Goal: Task Accomplishment & Management: Use online tool/utility

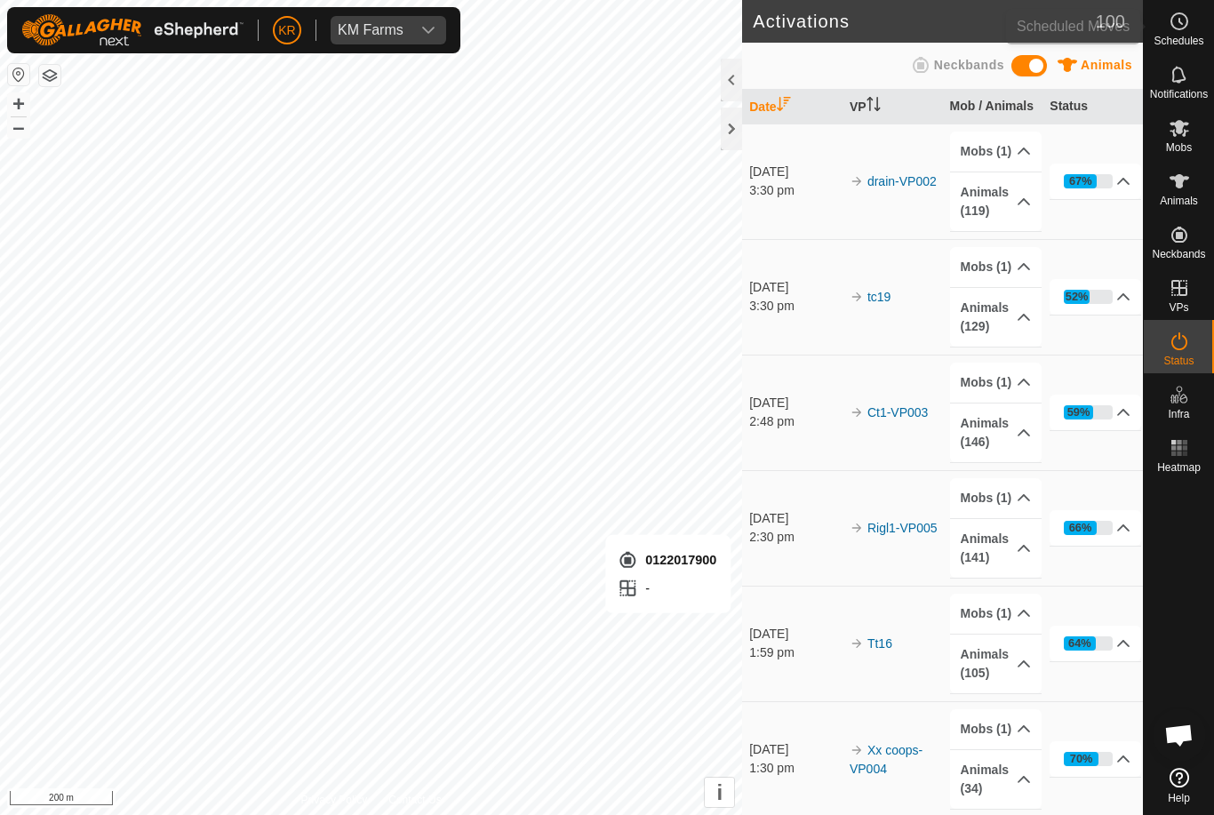
click at [1198, 33] on div "Schedules" at bounding box center [1179, 26] width 70 height 53
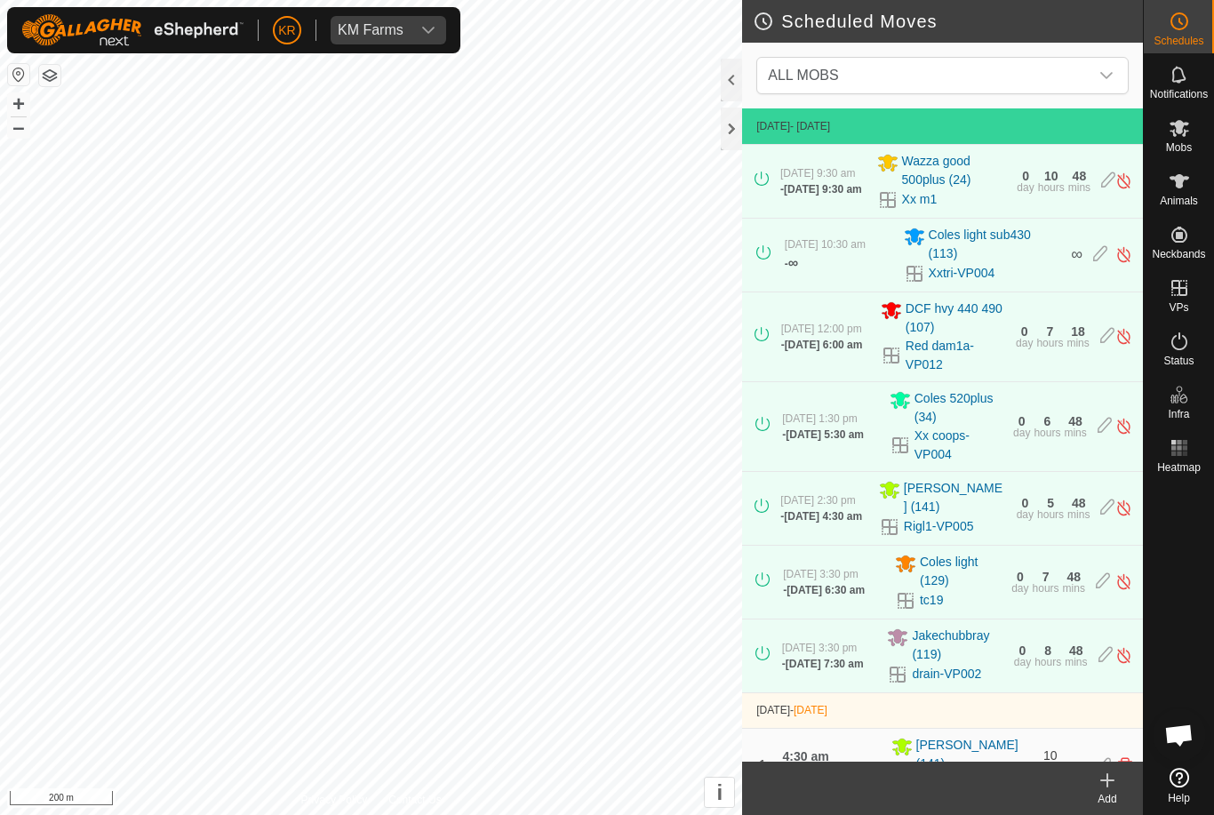
click at [1108, 82] on icon "dropdown trigger" at bounding box center [1107, 75] width 14 height 14
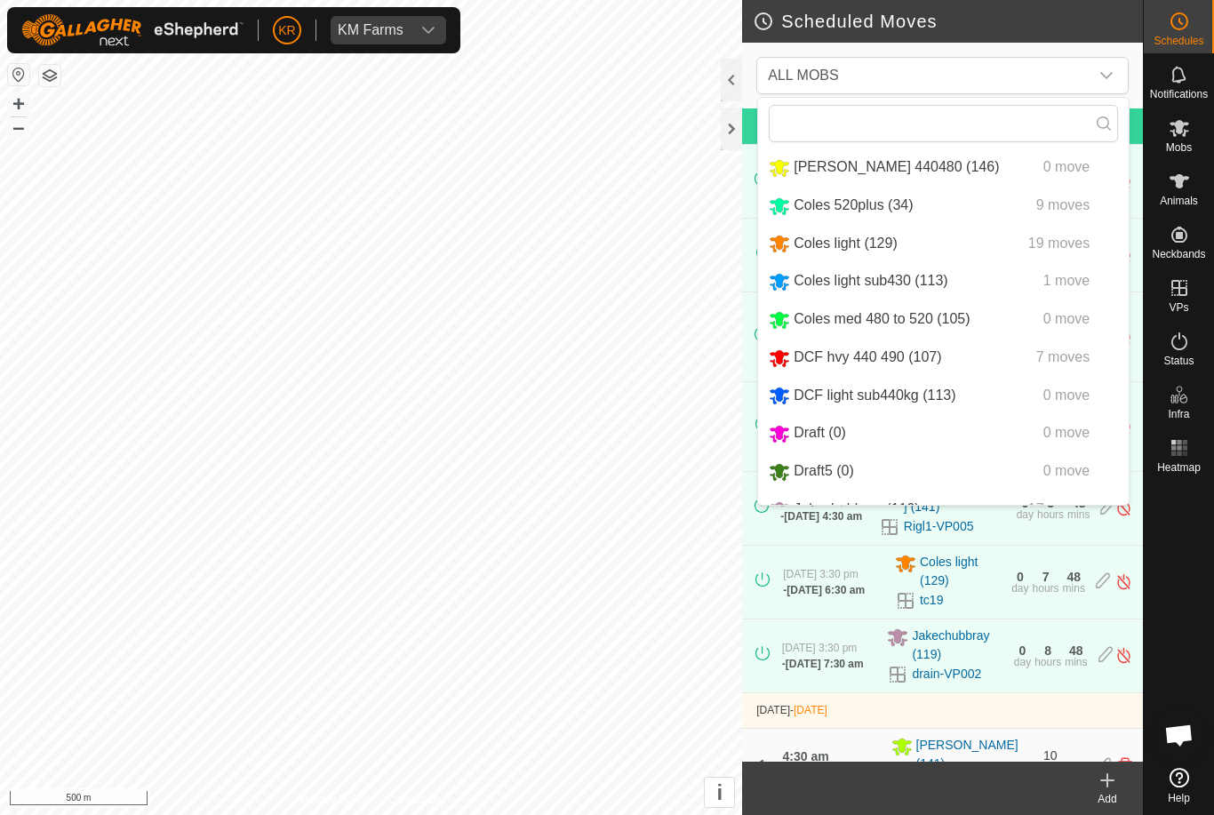
click at [1073, 284] on span "1 move" at bounding box center [1067, 280] width 46 height 15
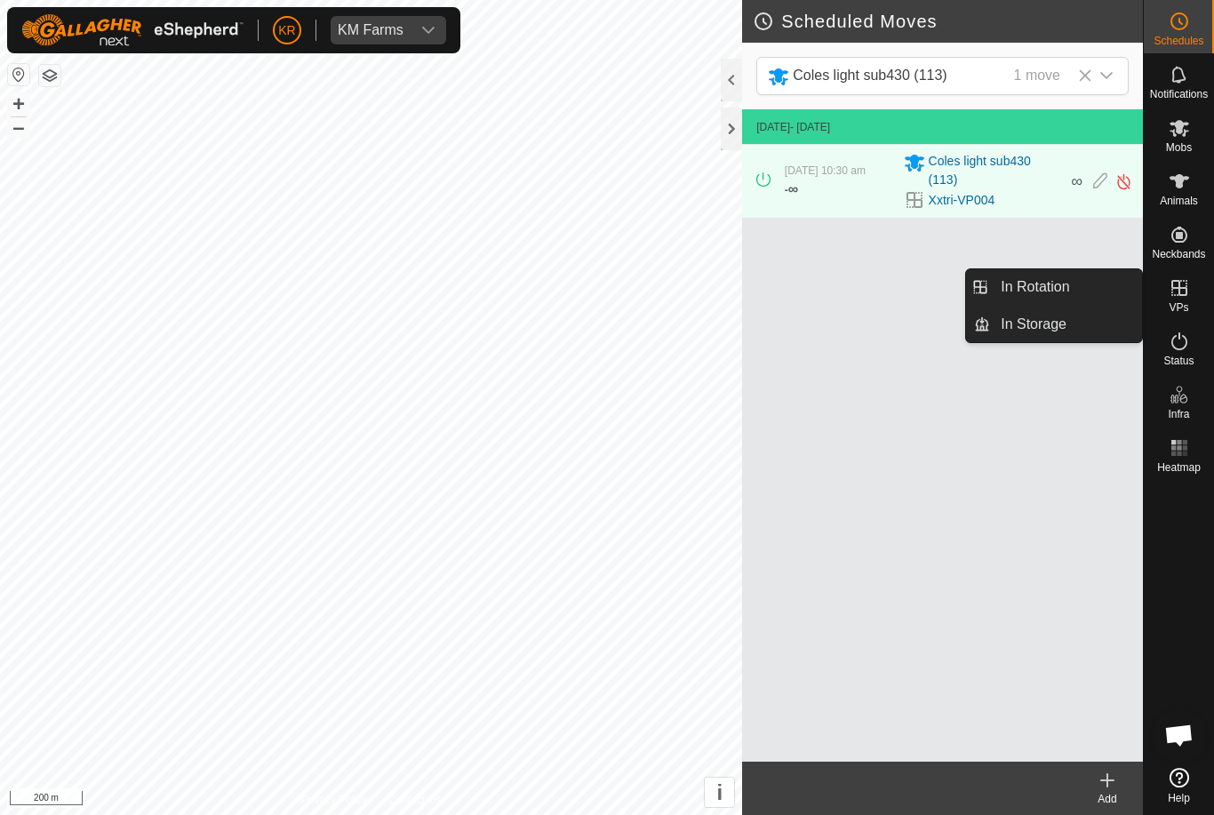
click at [1193, 285] on es-virtualpaddocks-svg-icon at bounding box center [1180, 288] width 32 height 28
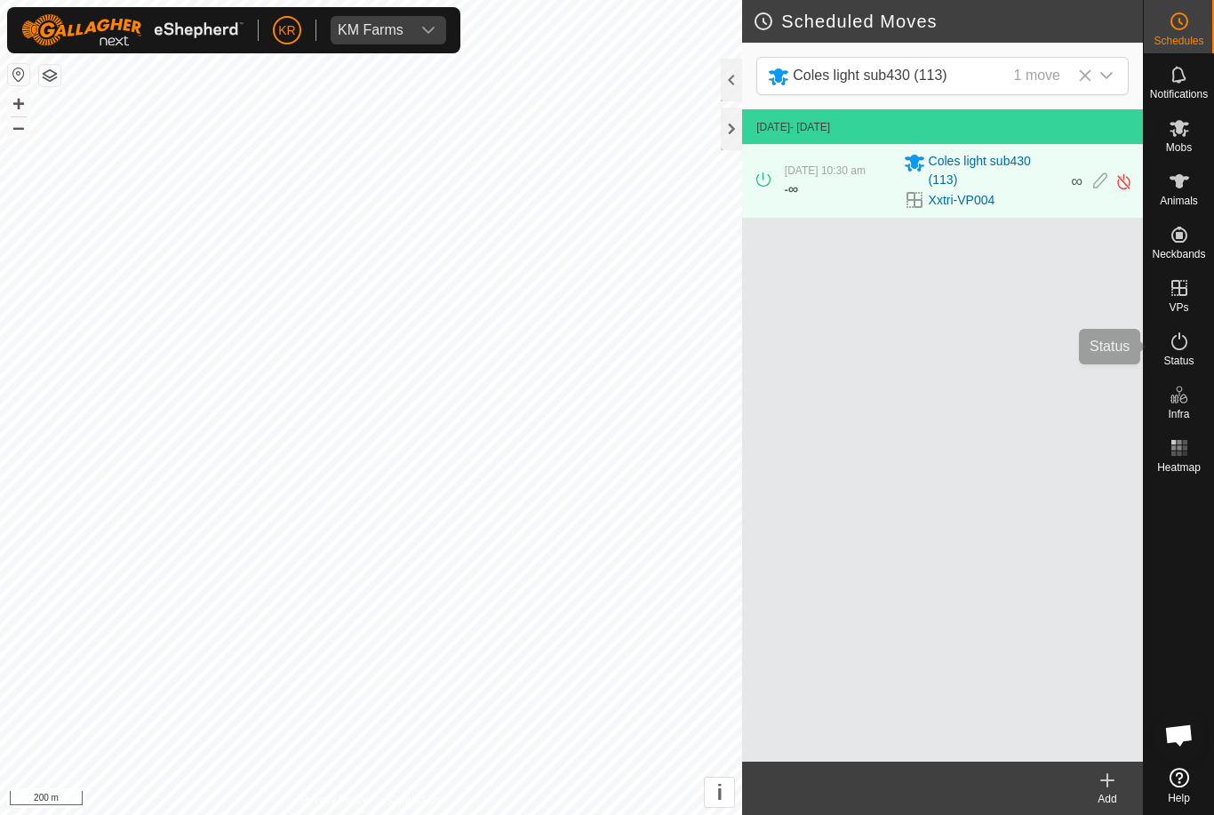
click at [1188, 363] on span "Status" at bounding box center [1179, 361] width 30 height 11
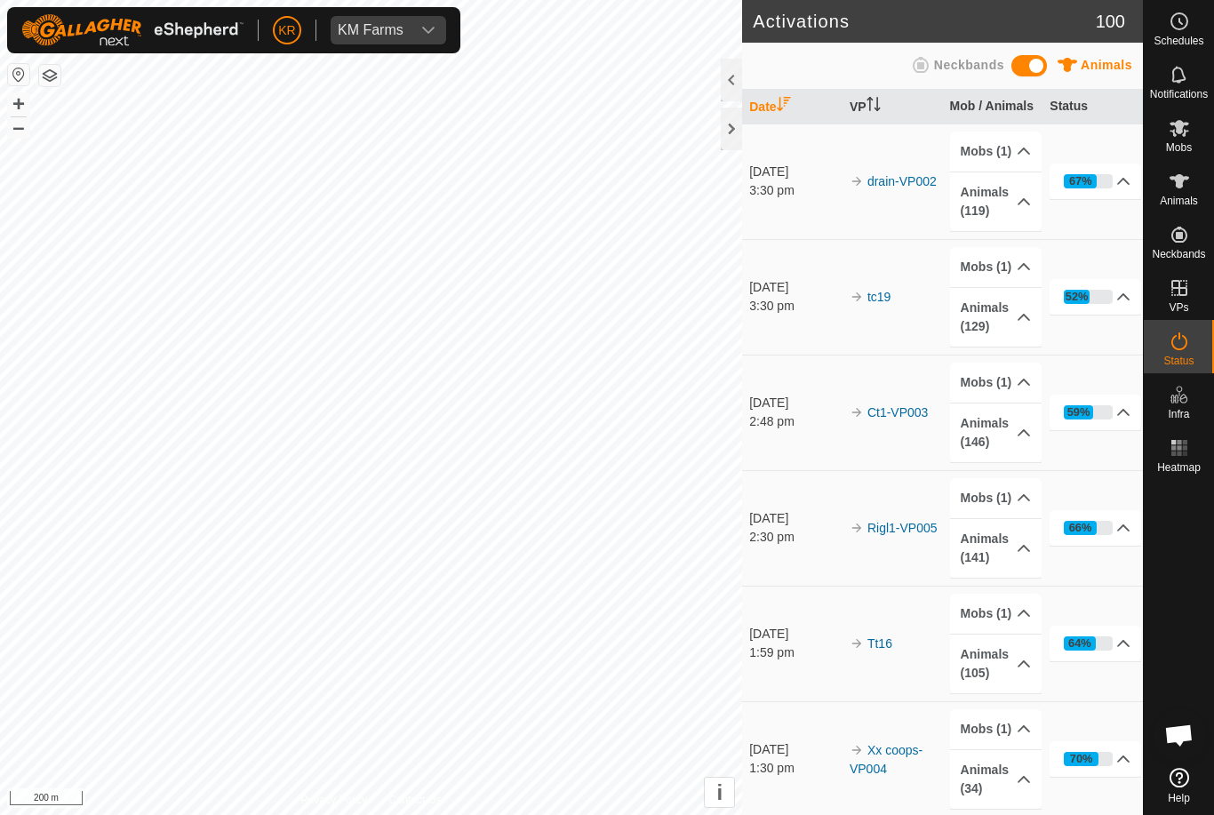
click at [1193, 356] on span "Status" at bounding box center [1179, 361] width 30 height 11
click at [1183, 335] on icon at bounding box center [1179, 341] width 21 height 21
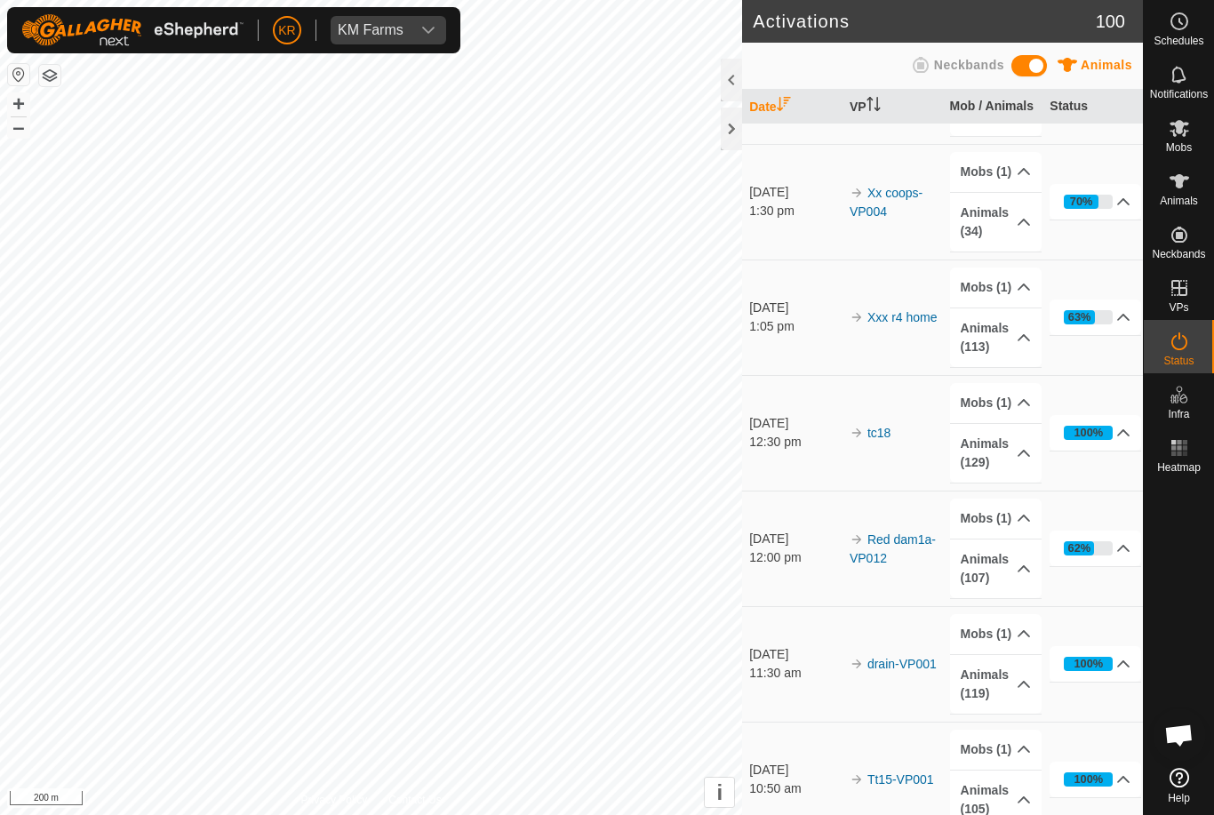
scroll to position [556, 0]
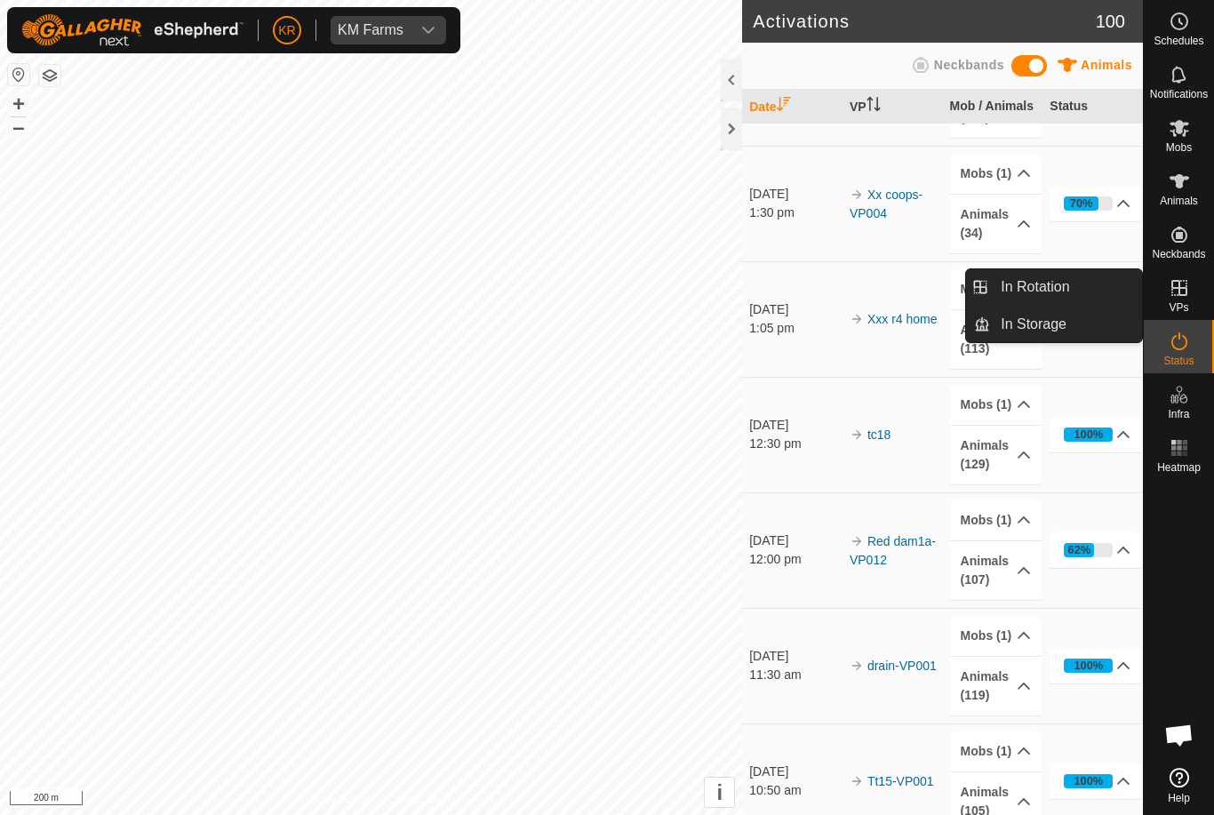
click at [1084, 287] on link "In Rotation" at bounding box center [1066, 287] width 152 height 36
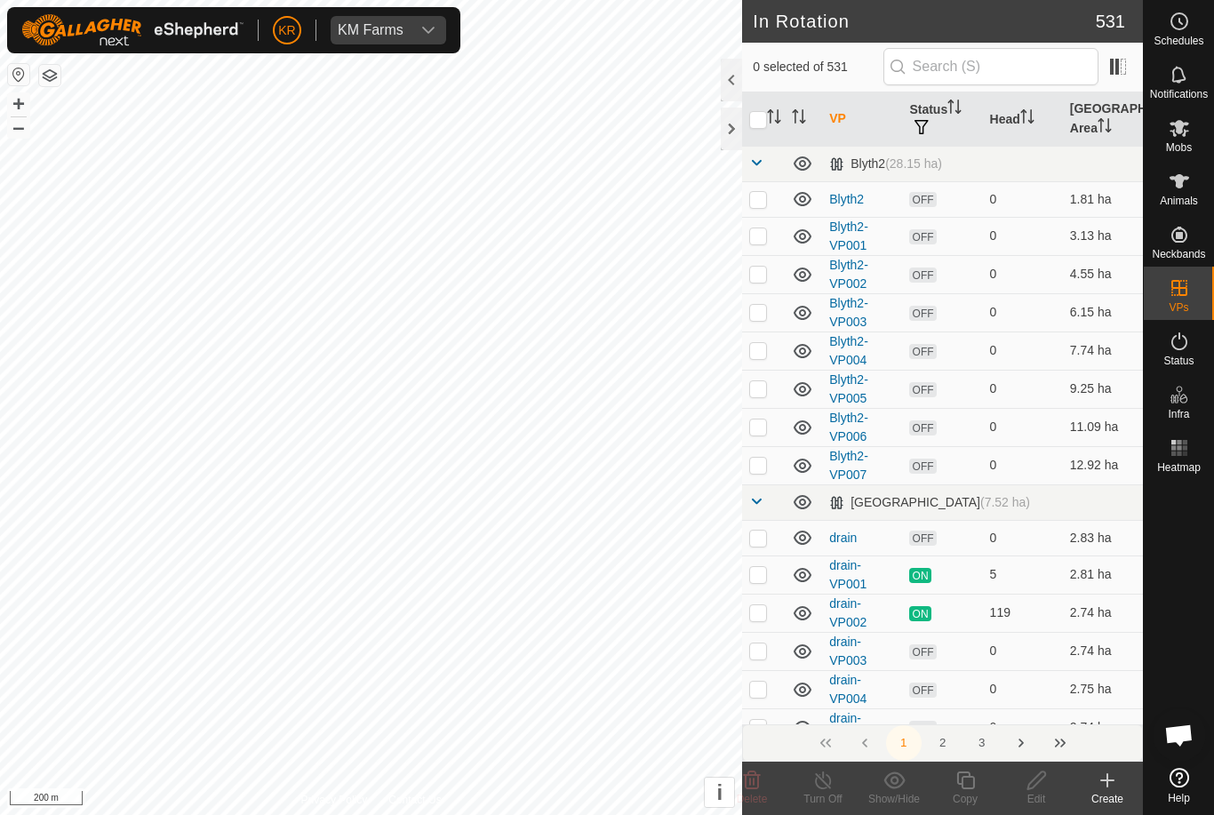
click at [1072, 282] on link "In Rotation" at bounding box center [1066, 287] width 152 height 36
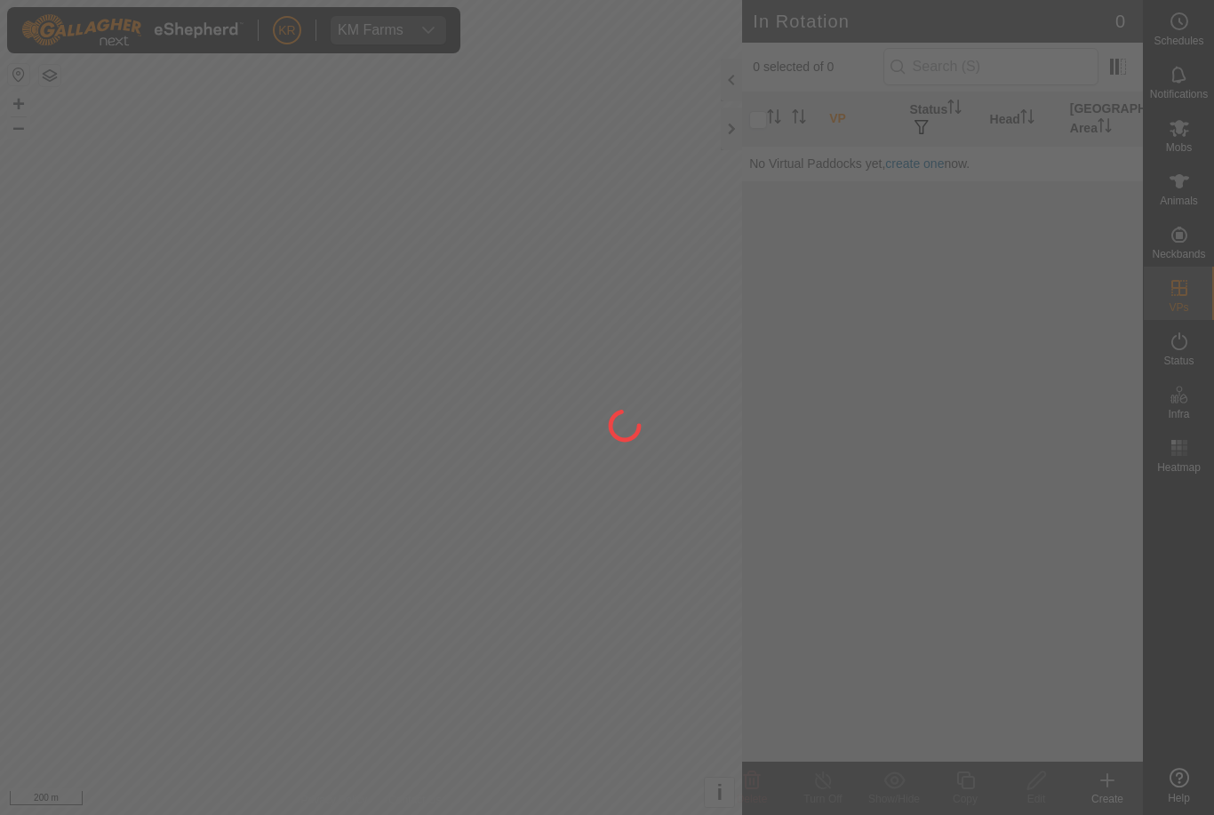
click at [1119, 785] on div at bounding box center [607, 407] width 1214 height 815
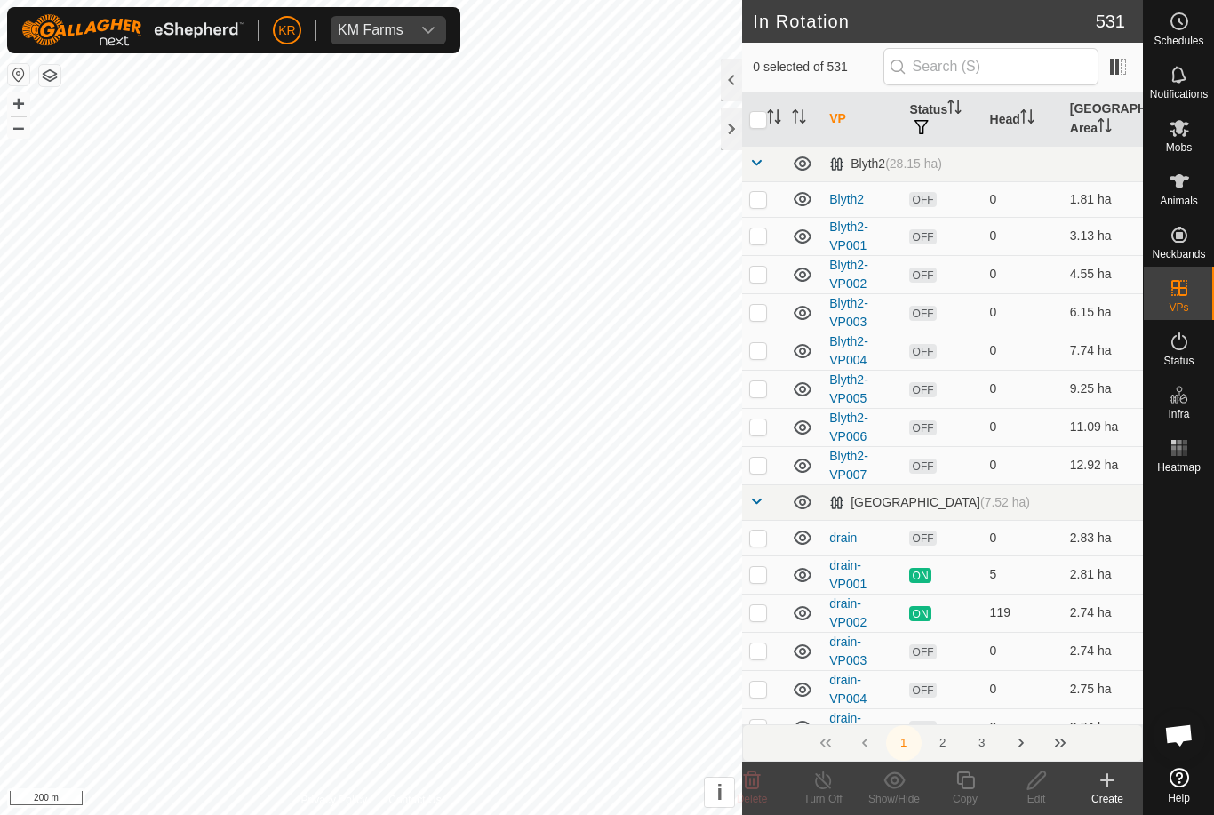
click at [1116, 786] on icon at bounding box center [1107, 780] width 21 height 21
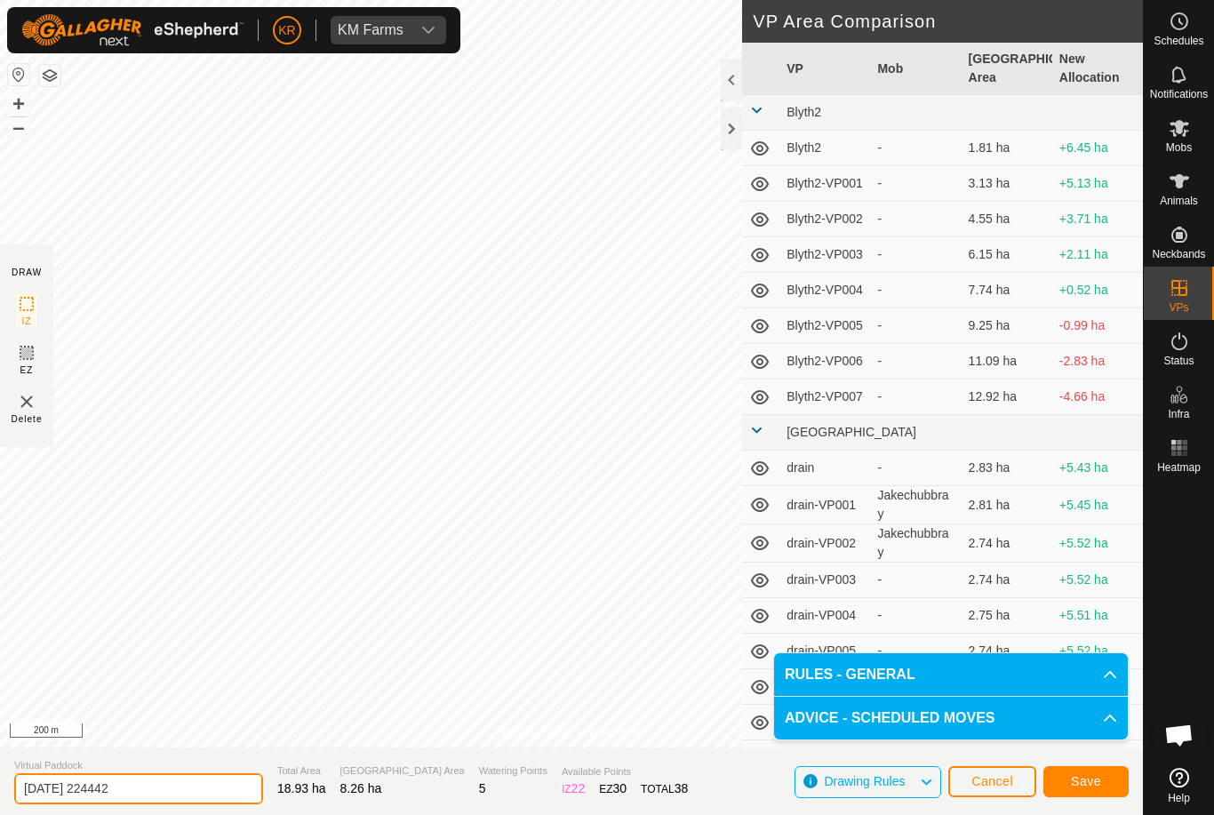
click at [176, 780] on input "[DATE] 224442" at bounding box center [138, 788] width 249 height 31
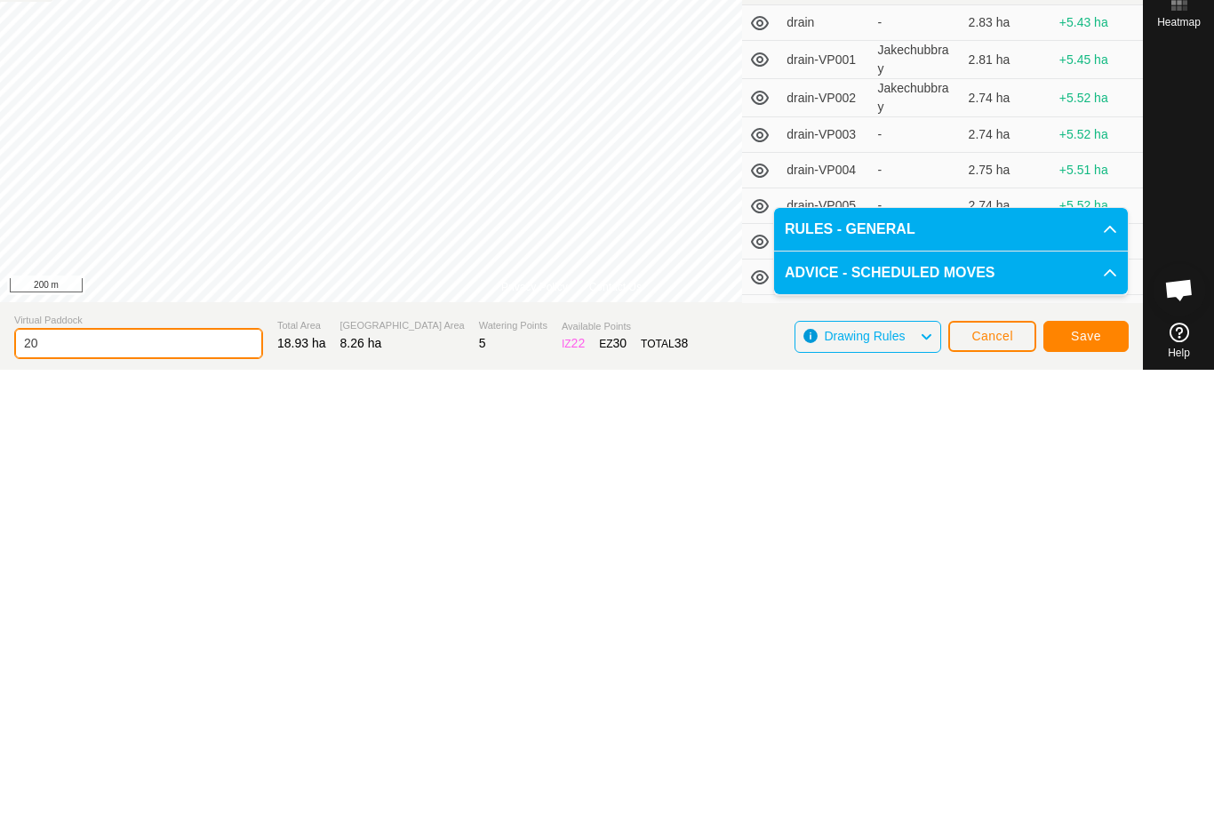
type input "2"
type input "Aa duck shell"
click at [1091, 774] on span "Save" at bounding box center [1086, 781] width 30 height 14
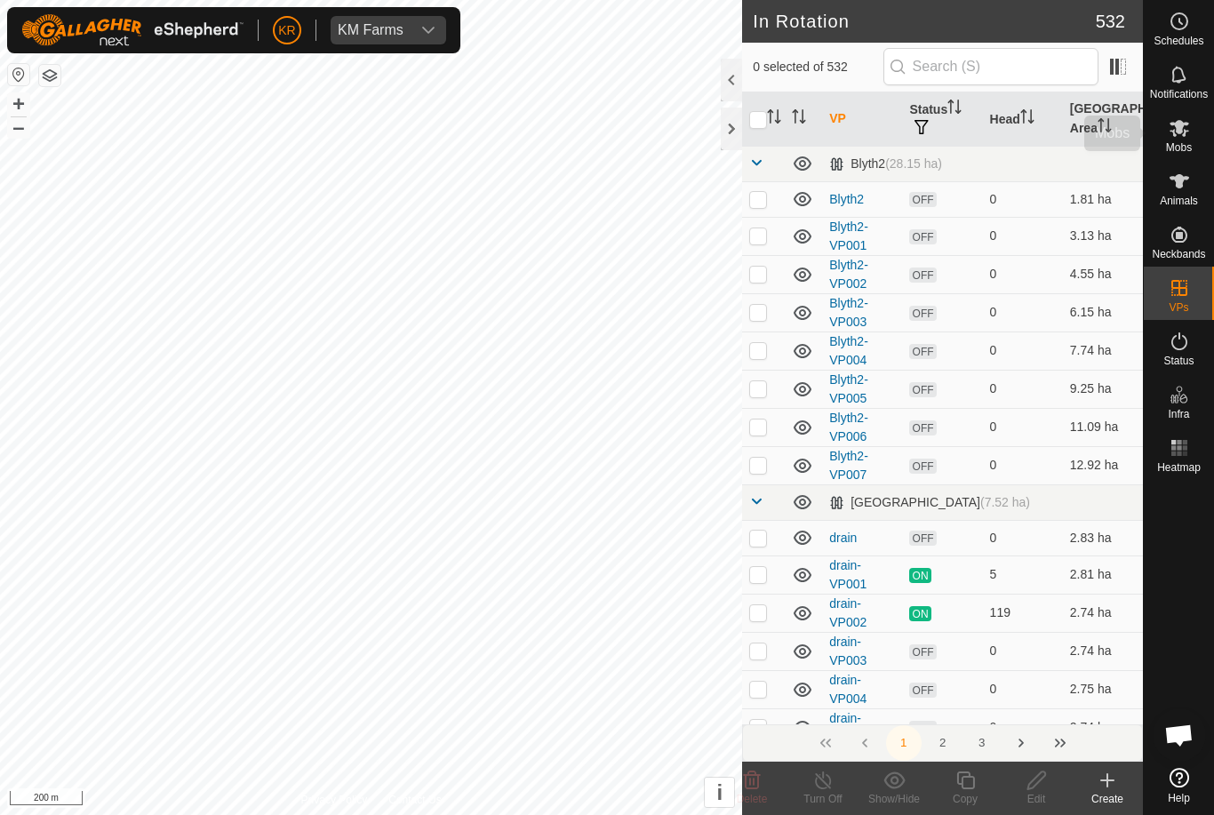
click at [1180, 142] on span "Mobs" at bounding box center [1179, 147] width 26 height 11
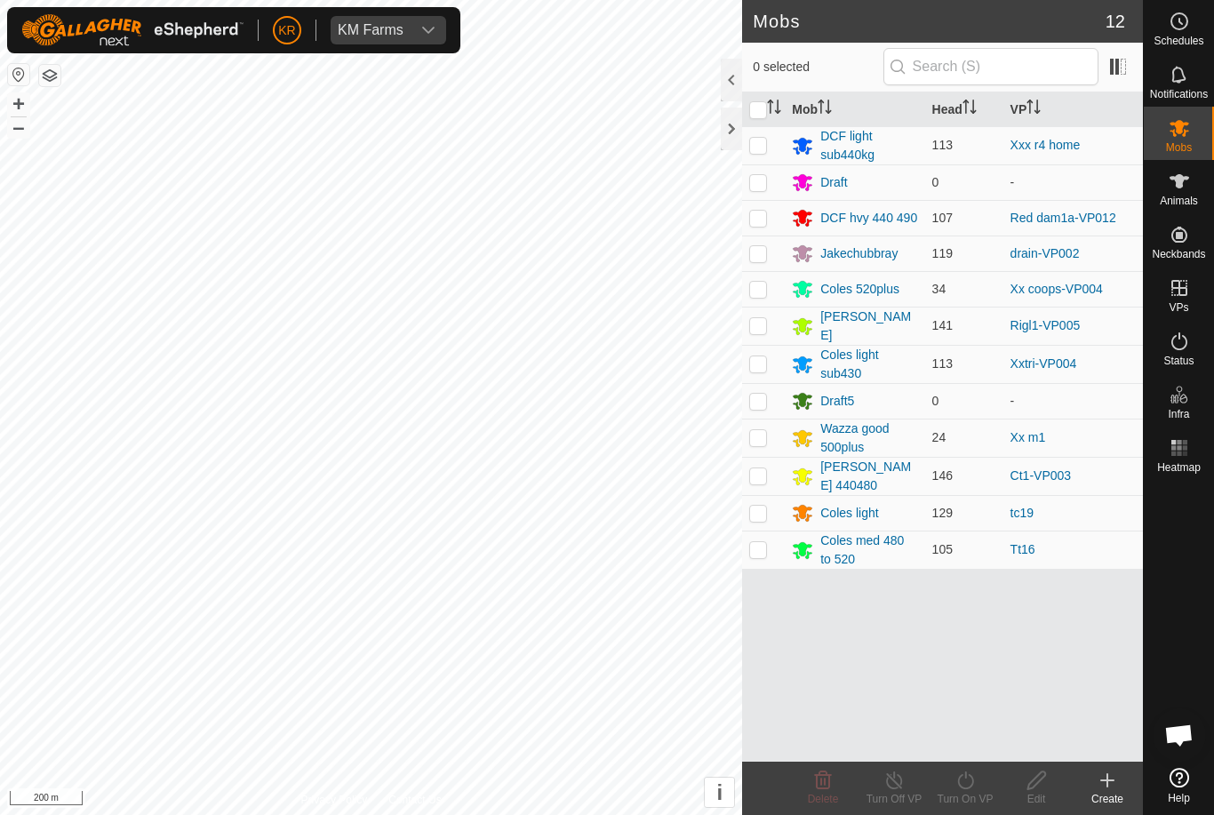
click at [776, 145] on td at bounding box center [763, 145] width 43 height 38
checkbox input "true"
click at [968, 787] on icon at bounding box center [966, 780] width 22 height 21
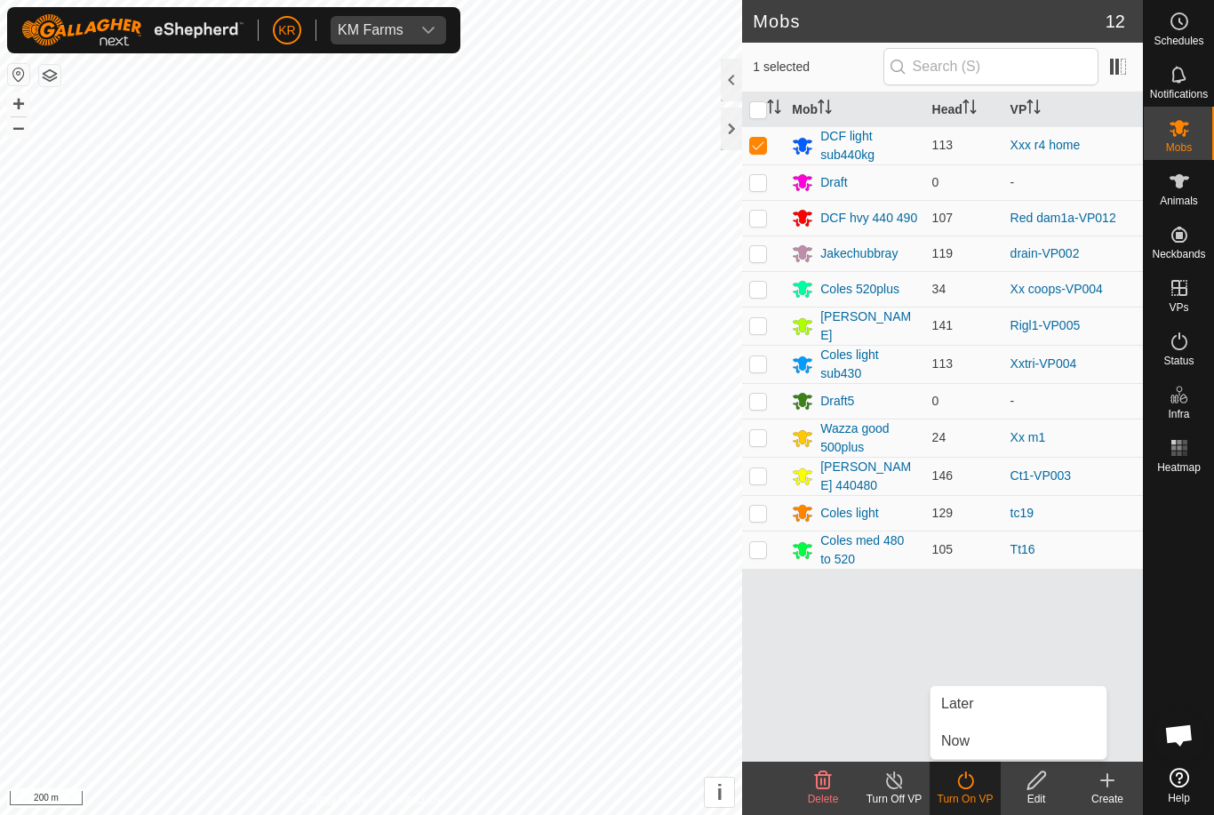
click at [980, 739] on link "Now" at bounding box center [1019, 742] width 176 height 36
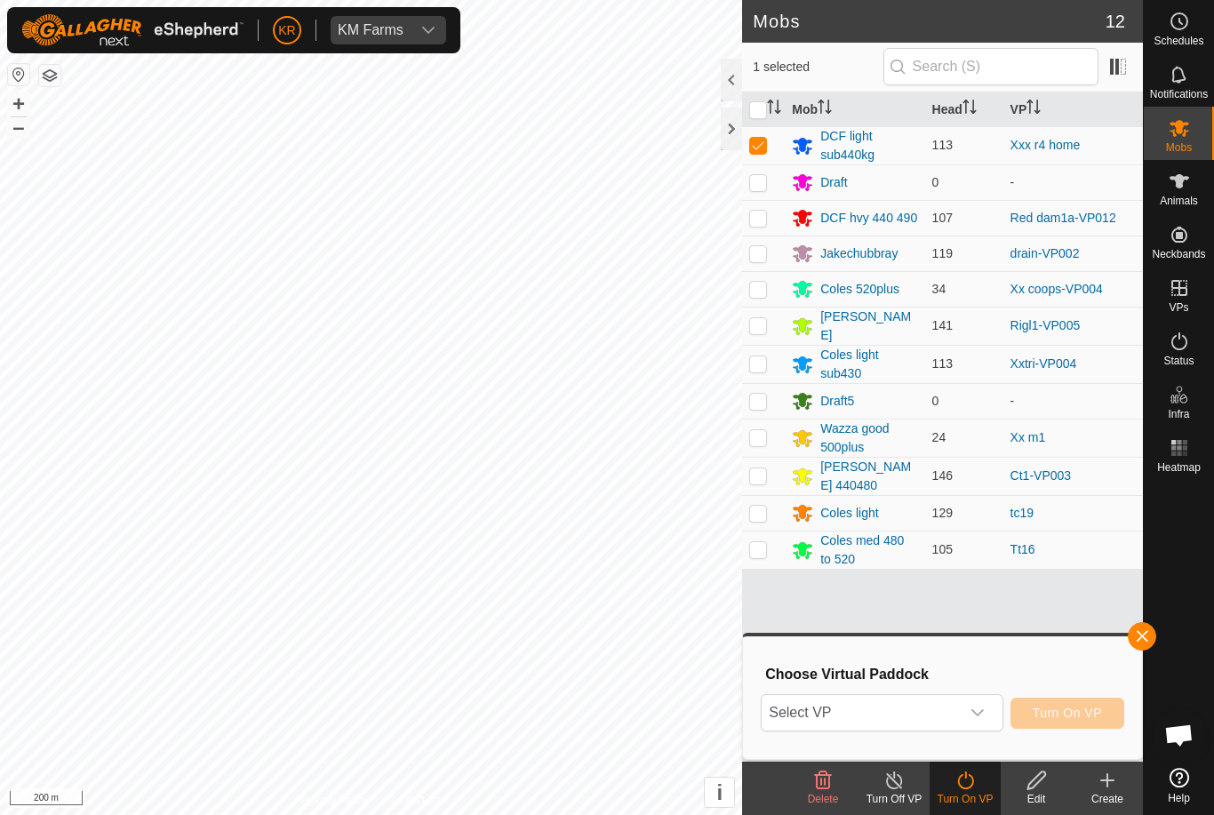
click at [816, 713] on span "Select VP" at bounding box center [860, 713] width 197 height 36
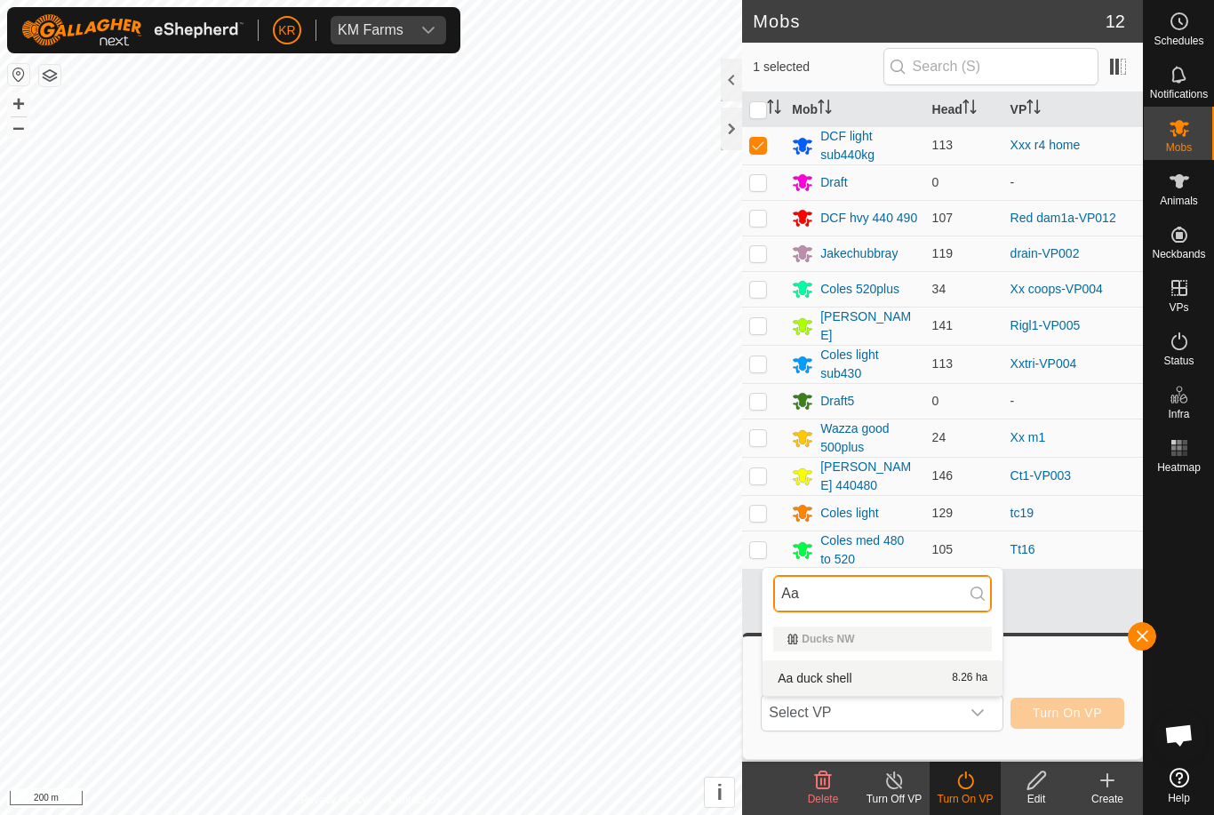
type input "Aa"
click at [902, 684] on div "Aa duck shell 8.26 ha" at bounding box center [882, 678] width 219 height 21
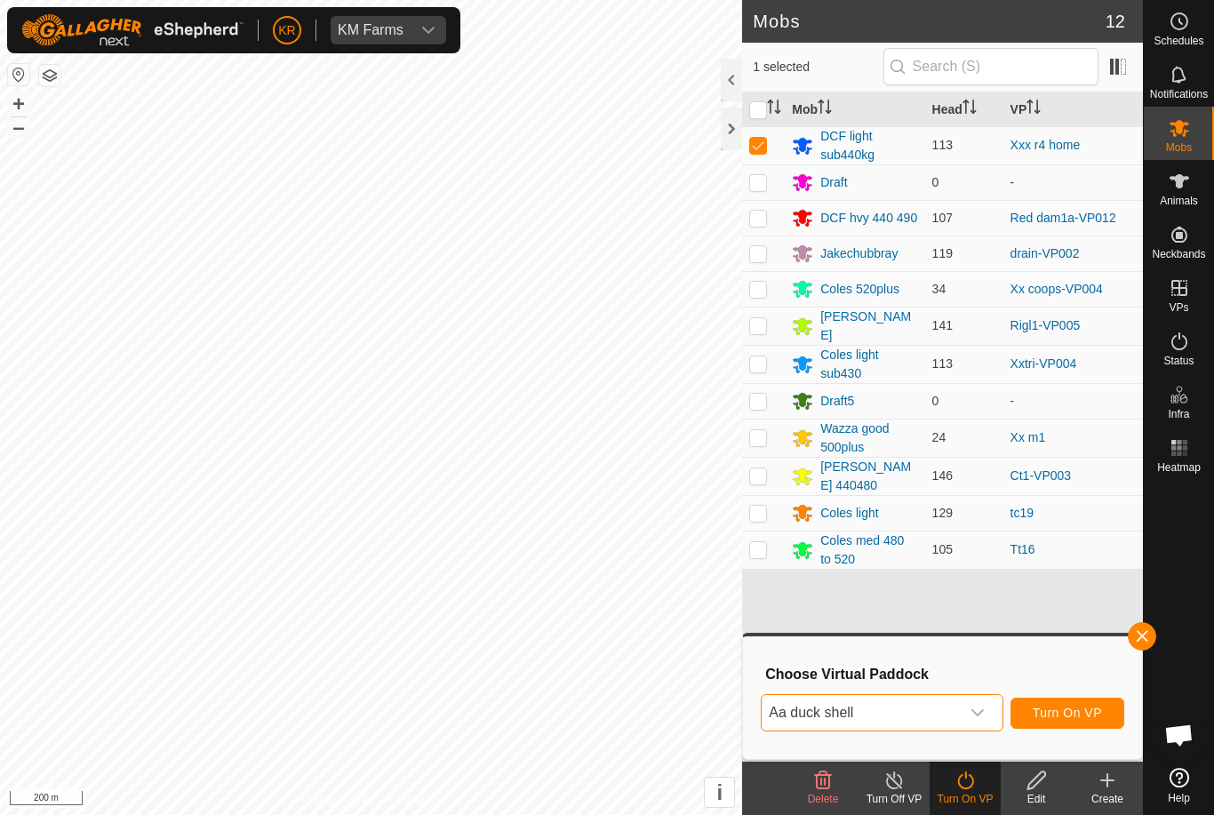
click at [1101, 716] on span "Turn On VP" at bounding box center [1067, 713] width 69 height 14
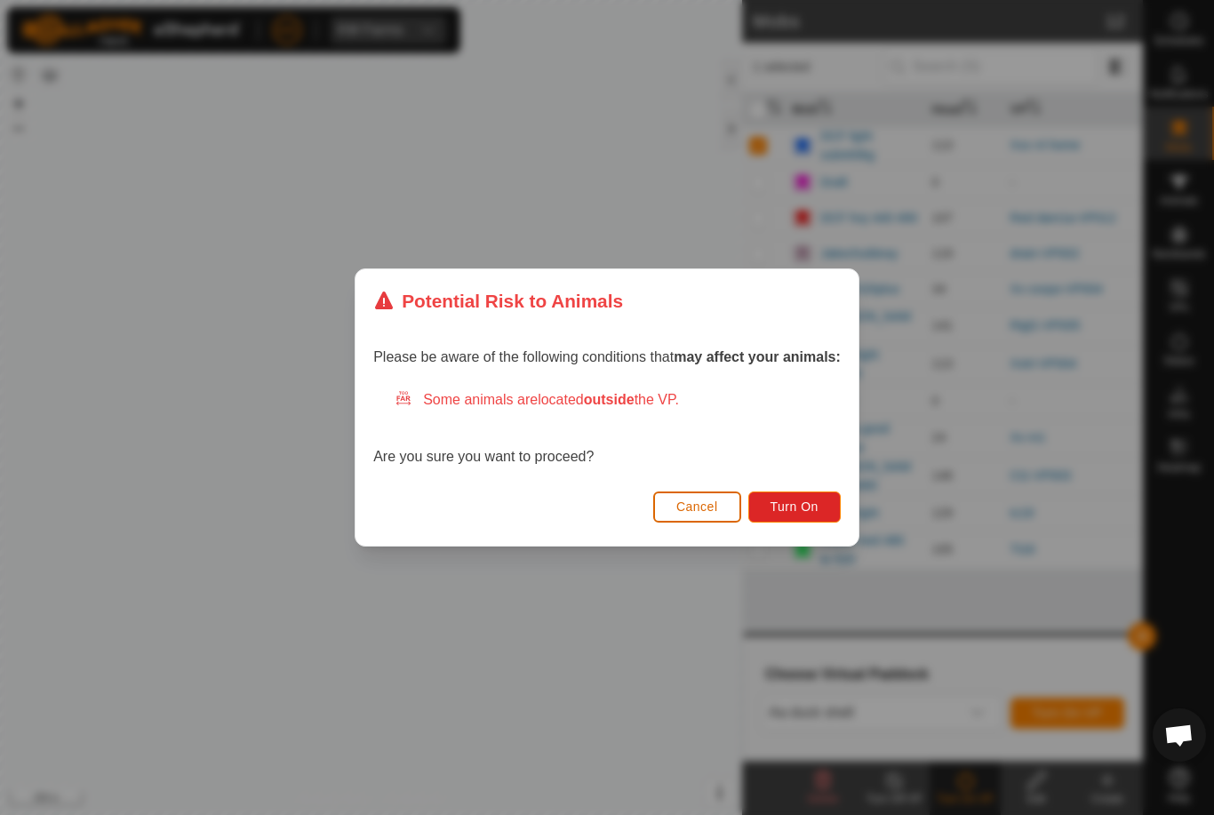
click at [811, 504] on span "Turn On" at bounding box center [795, 507] width 48 height 14
